Goal: Task Accomplishment & Management: Complete application form

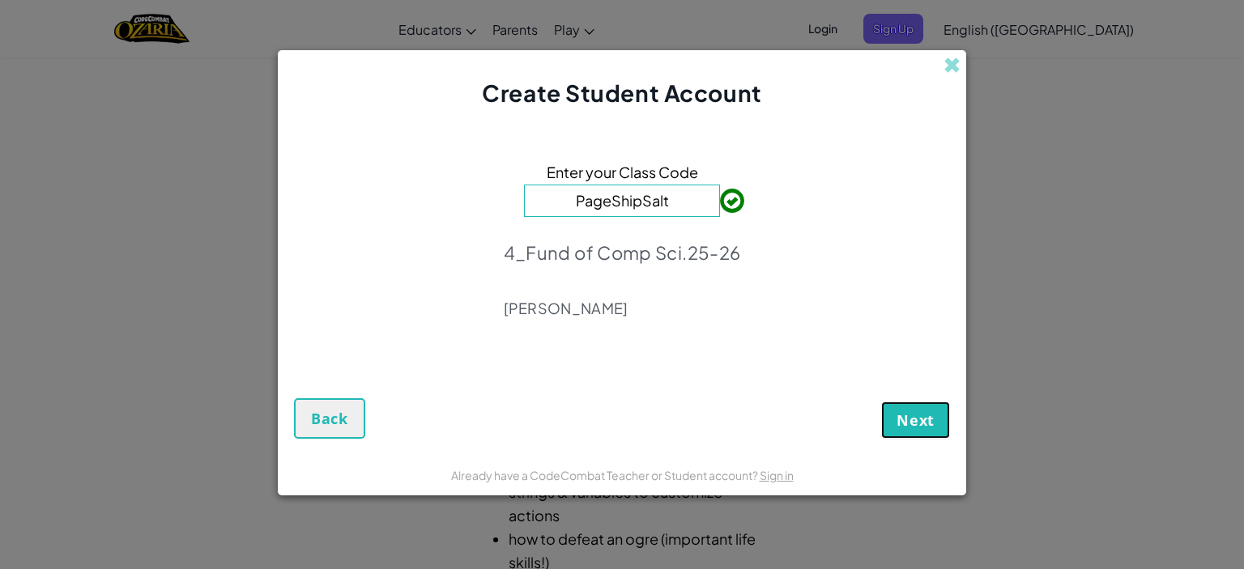
click at [934, 420] on span "Next" at bounding box center [915, 419] width 38 height 19
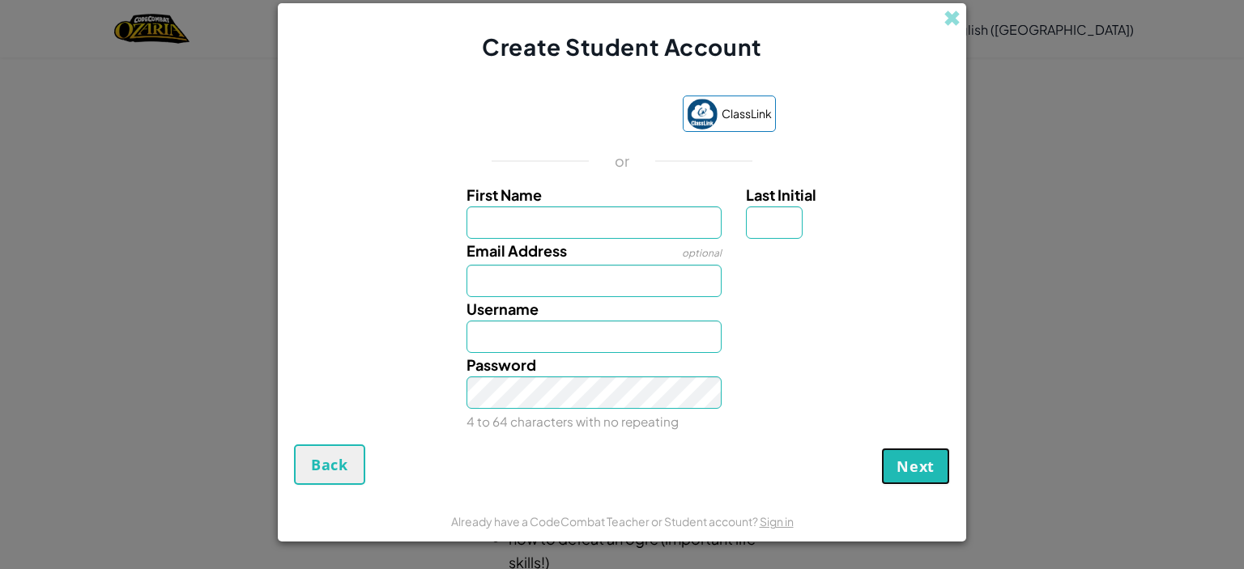
click at [913, 462] on span "Next" at bounding box center [915, 466] width 38 height 19
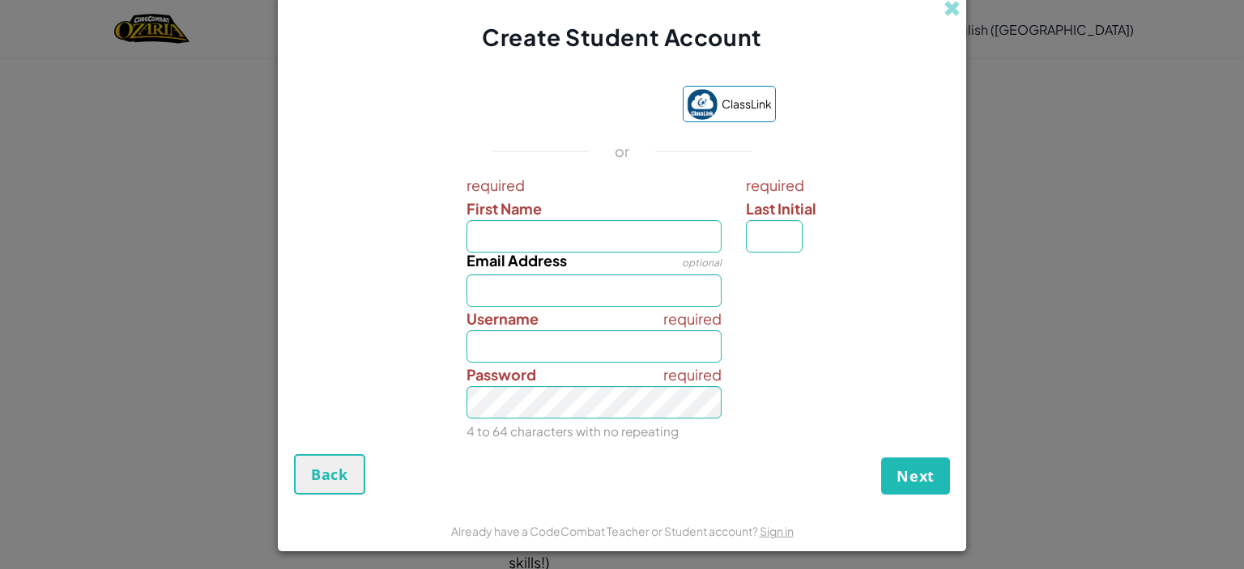
click at [584, 83] on div "ClassLink or required First Name required Last Initial Email Address optional r…" at bounding box center [622, 262] width 656 height 385
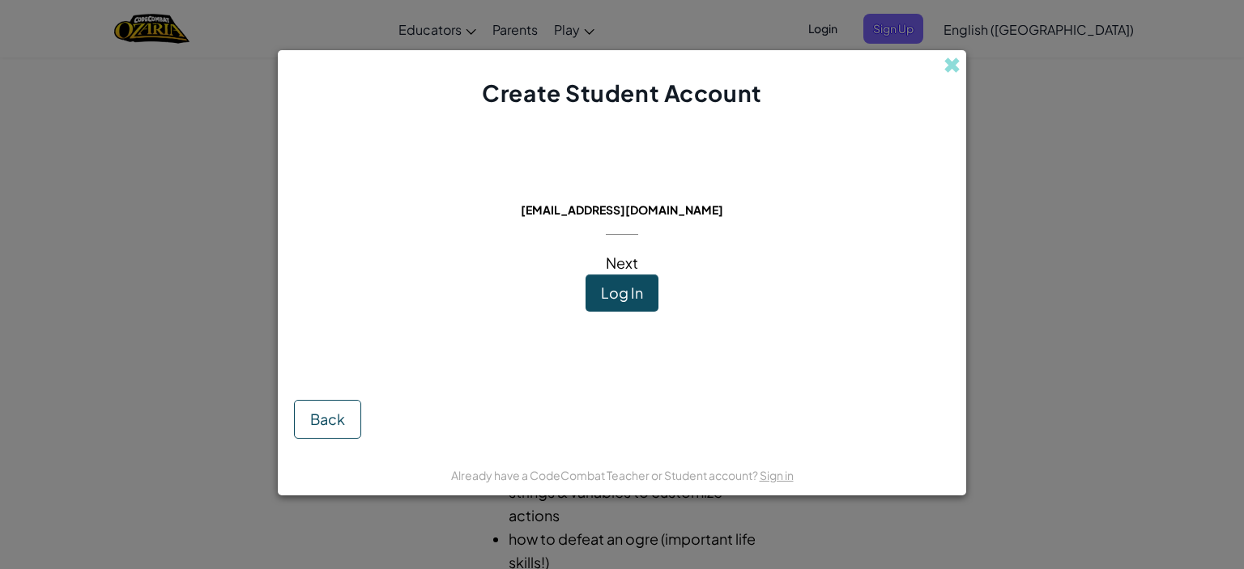
click at [610, 293] on span "Log In" at bounding box center [622, 292] width 42 height 19
